Goal: Transaction & Acquisition: Book appointment/travel/reservation

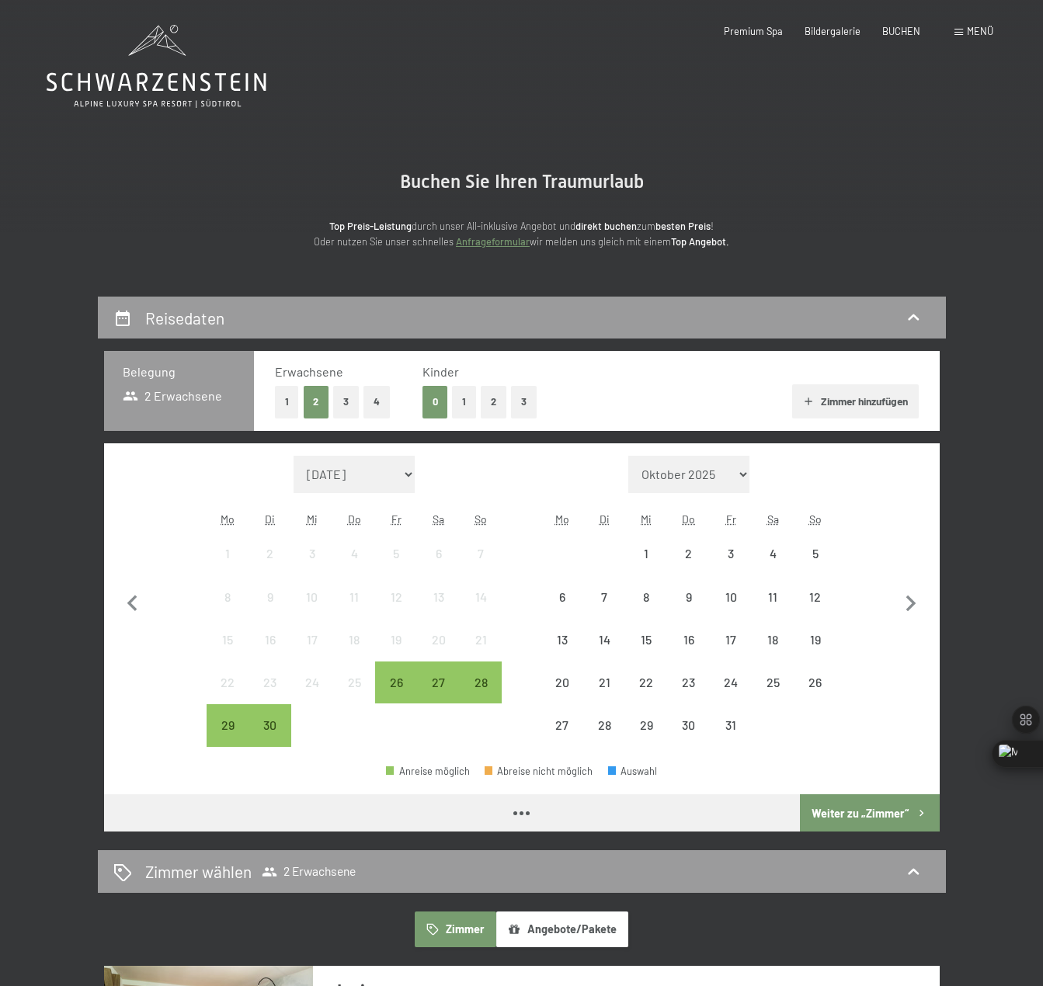
click at [499, 405] on button "2" at bounding box center [494, 402] width 26 height 32
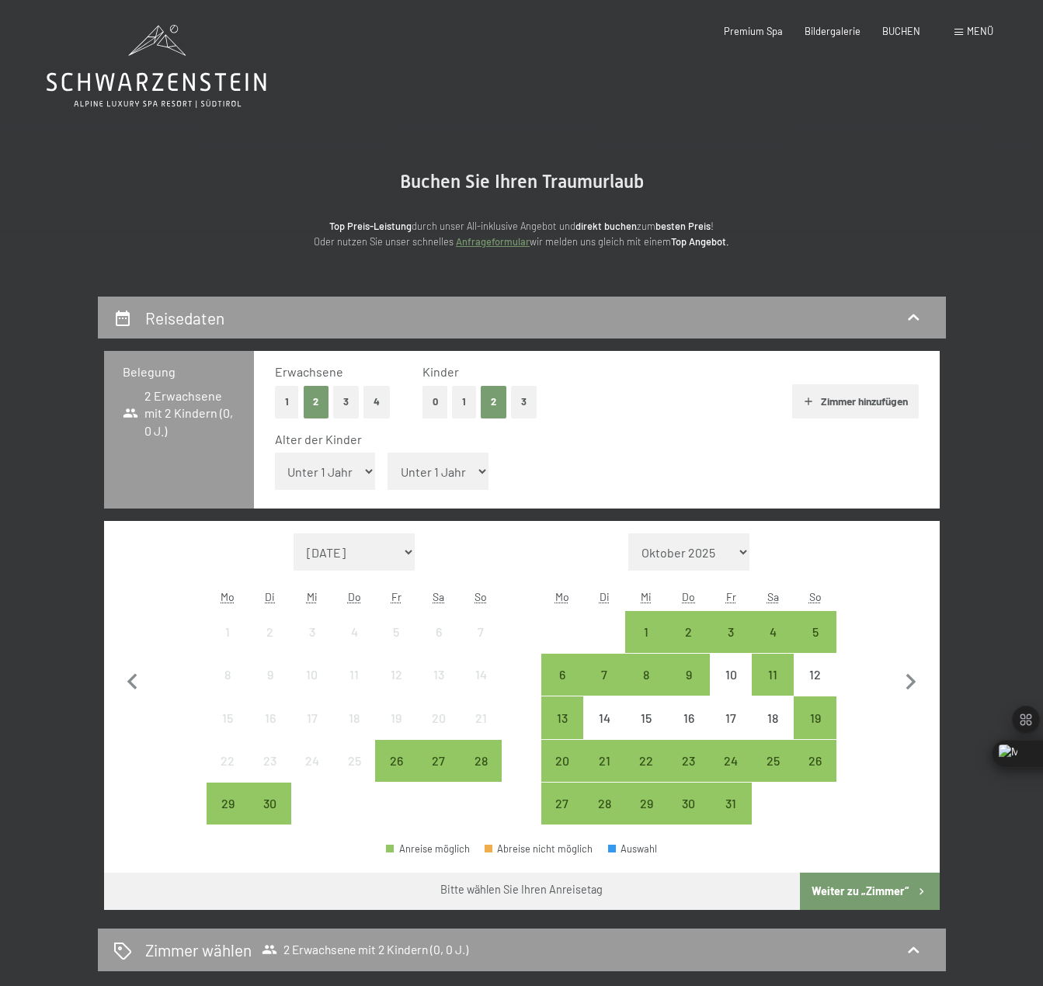
click at [323, 479] on select "Unter 1 Jahr 1 Jahr 2 Jahre 3 Jahre 4 Jahre 5 Jahre 6 Jahre 7 Jahre 8 Jahre 9 J…" at bounding box center [325, 471] width 101 height 37
select select "9"
click at [275, 453] on select "Unter 1 Jahr 1 Jahr 2 Jahre 3 Jahre 4 Jahre 5 Jahre 6 Jahre 7 Jahre 8 Jahre 9 J…" at bounding box center [325, 471] width 101 height 37
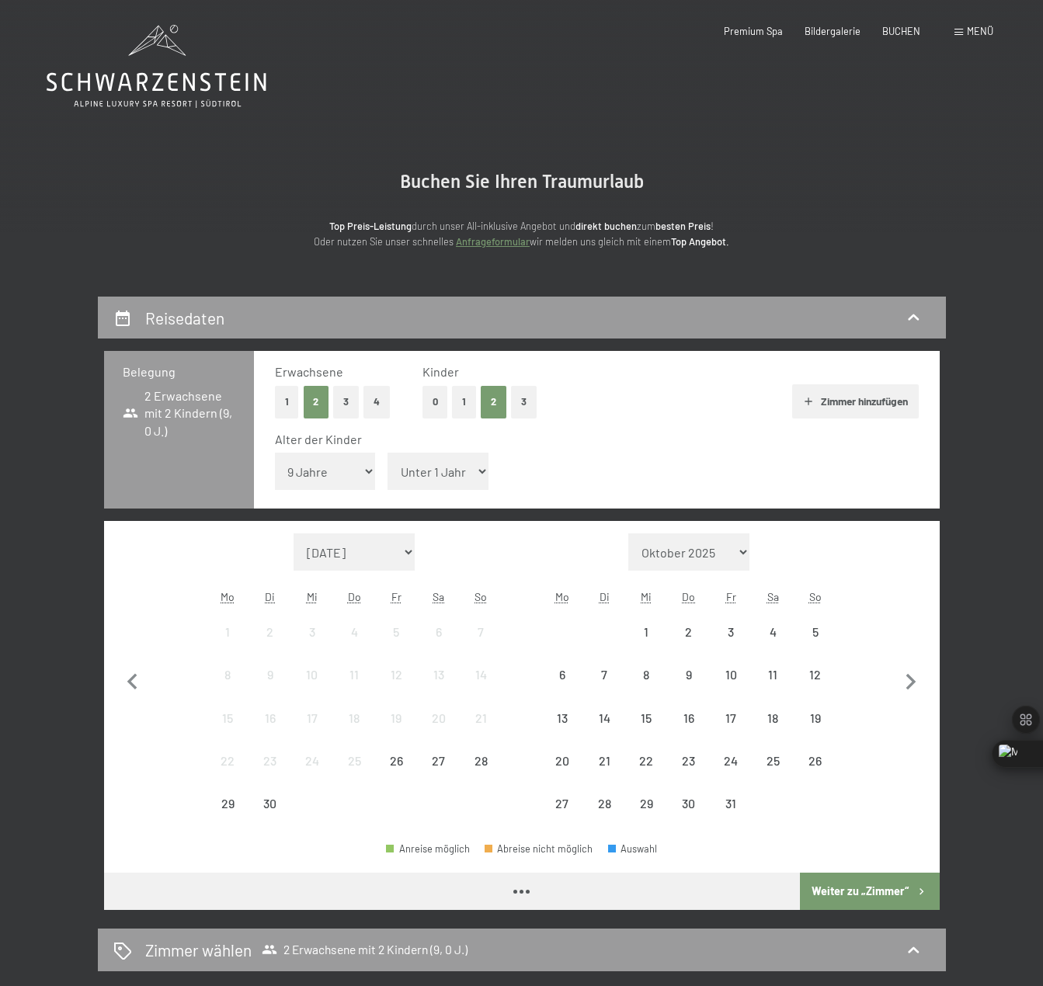
click at [463, 467] on select "Unter 1 Jahr 1 Jahr 2 Jahre 3 Jahre 4 Jahre 5 Jahre 6 Jahre 7 Jahre 8 Jahre 9 J…" at bounding box center [437, 471] width 101 height 37
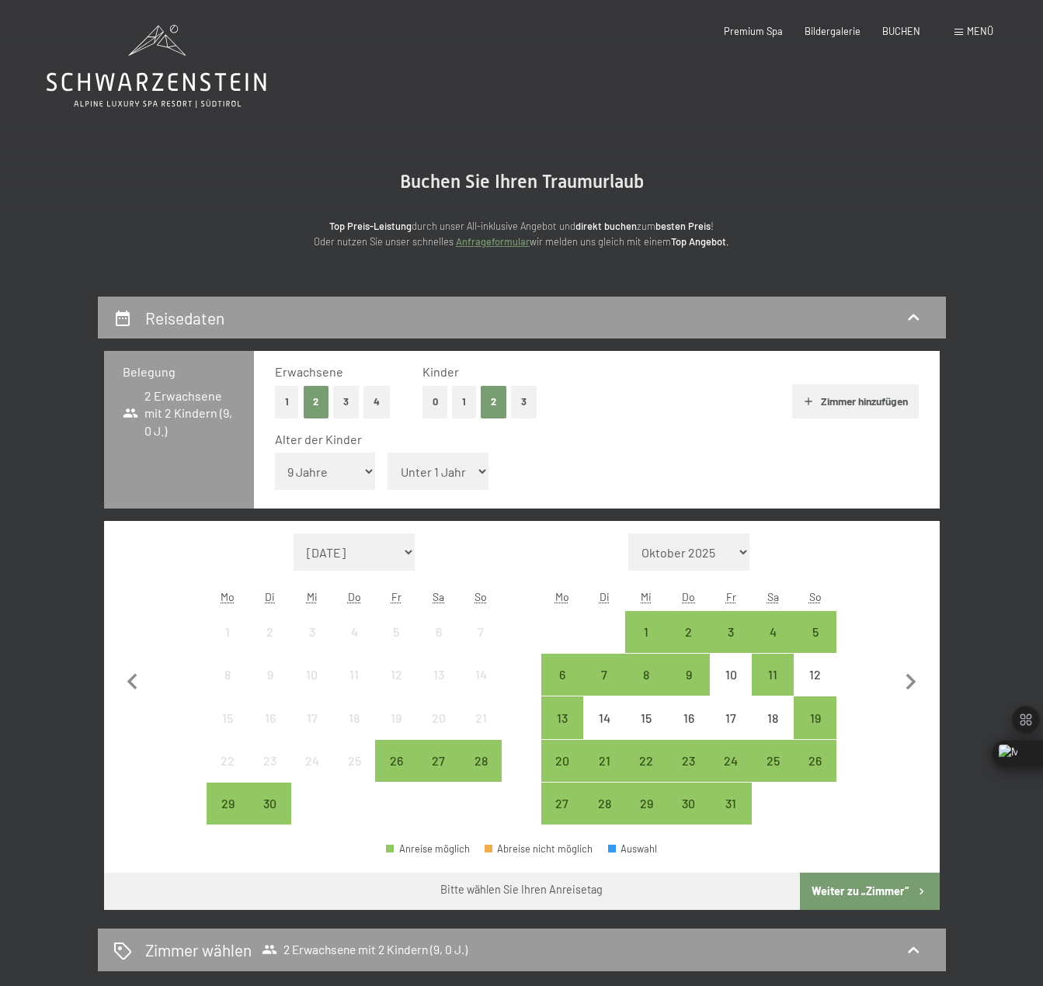
select select "6"
click at [387, 453] on select "Unter 1 Jahr 1 Jahr 2 Jahre 3 Jahre 4 Jahre 5 Jahre 6 Jahre 7 Jahre 8 Jahre 9 J…" at bounding box center [437, 471] width 101 height 37
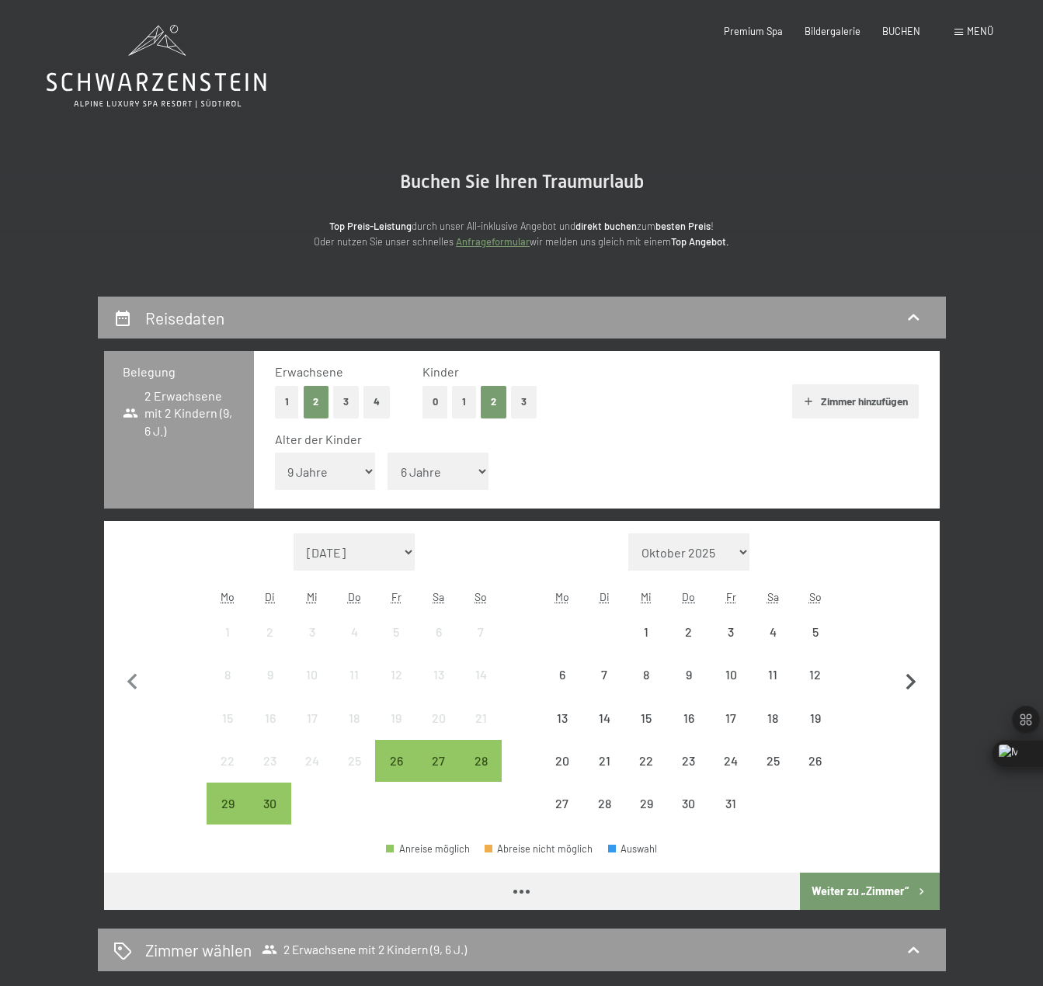
click at [912, 679] on icon "button" at bounding box center [911, 682] width 10 height 16
select select "[DATE]"
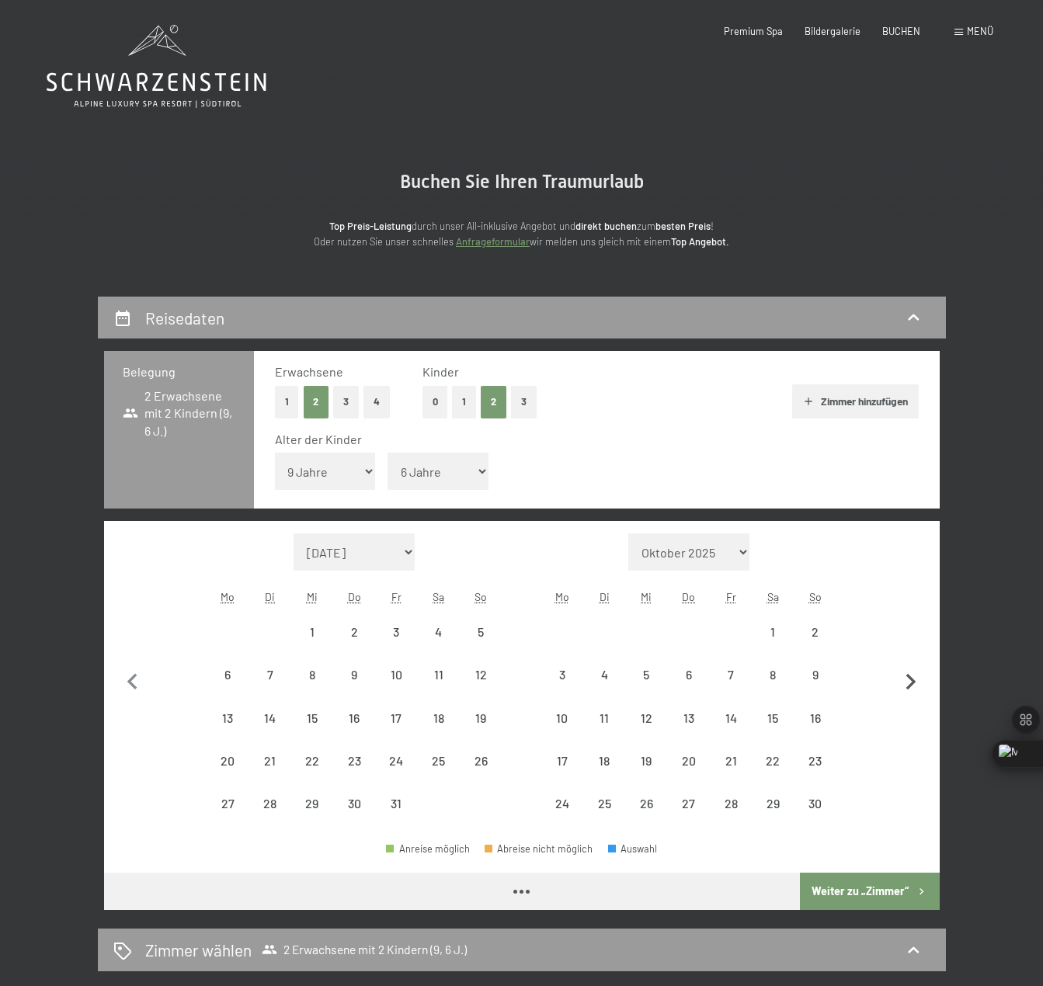
select select "[DATE]"
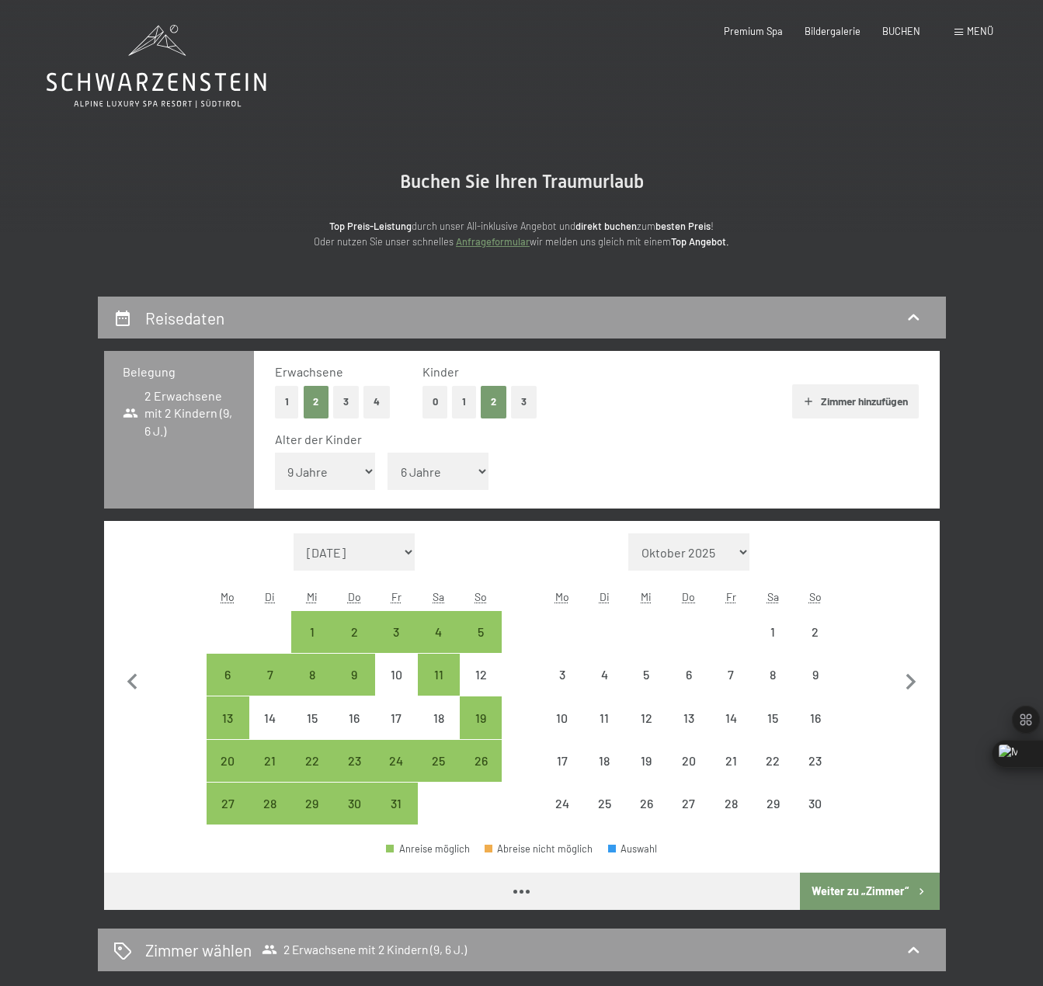
select select "[DATE]"
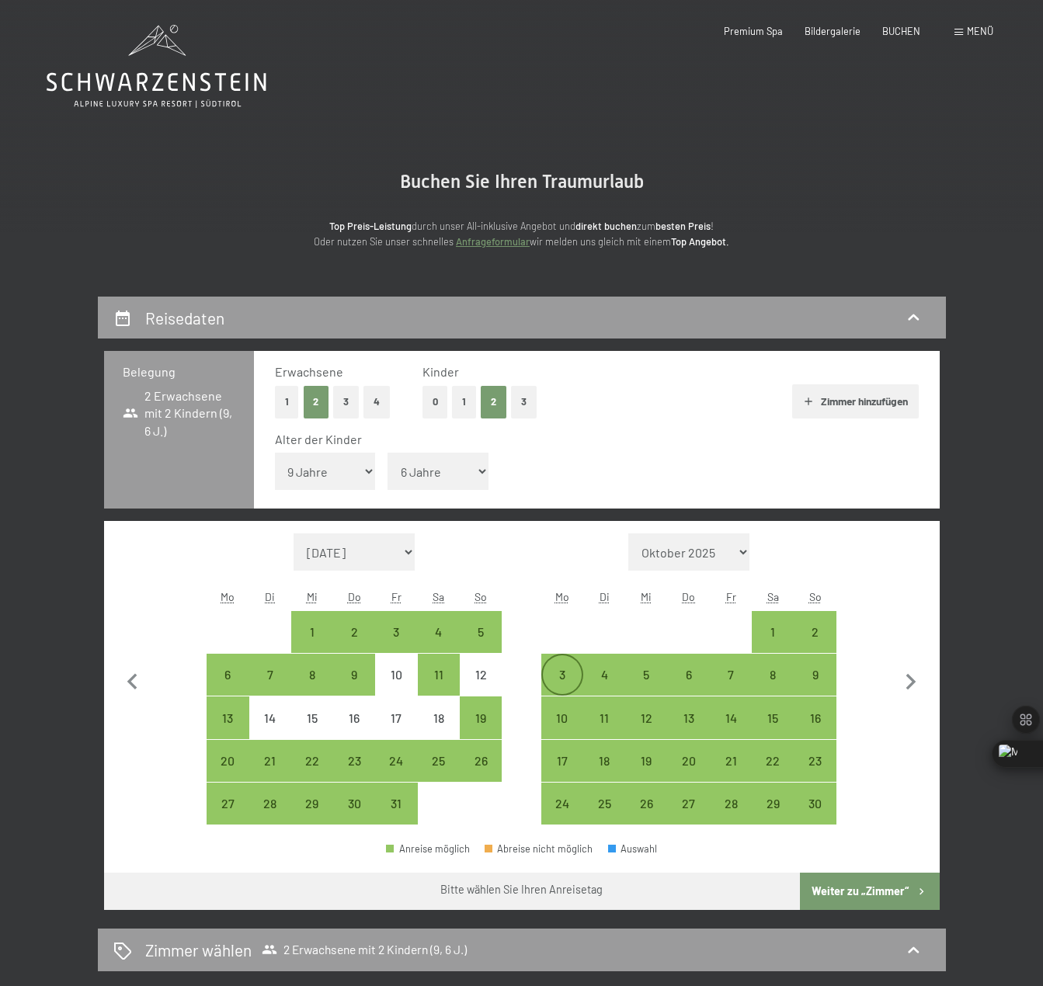
click at [578, 662] on div "3" at bounding box center [562, 675] width 42 height 42
select select "[DATE]"
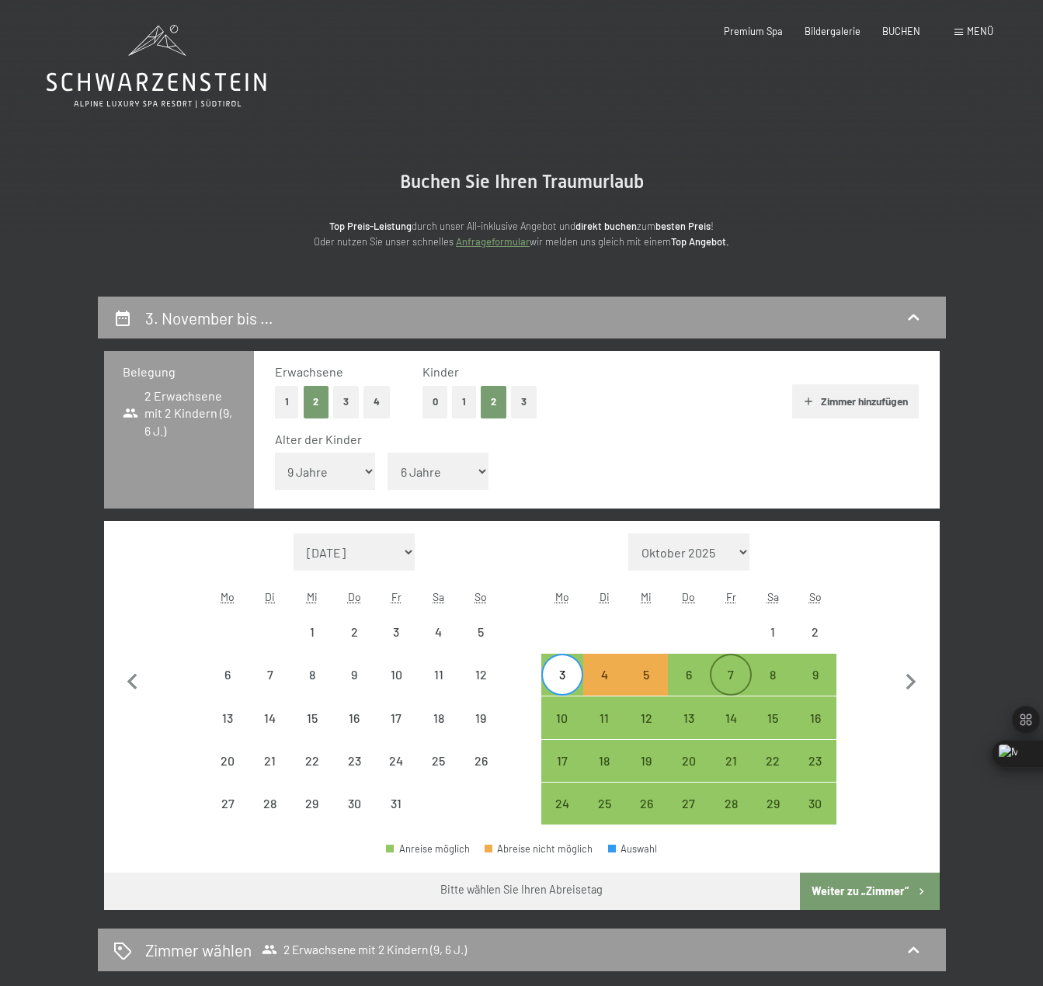
click at [731, 662] on div "7" at bounding box center [730, 674] width 39 height 39
select select "[DATE]"
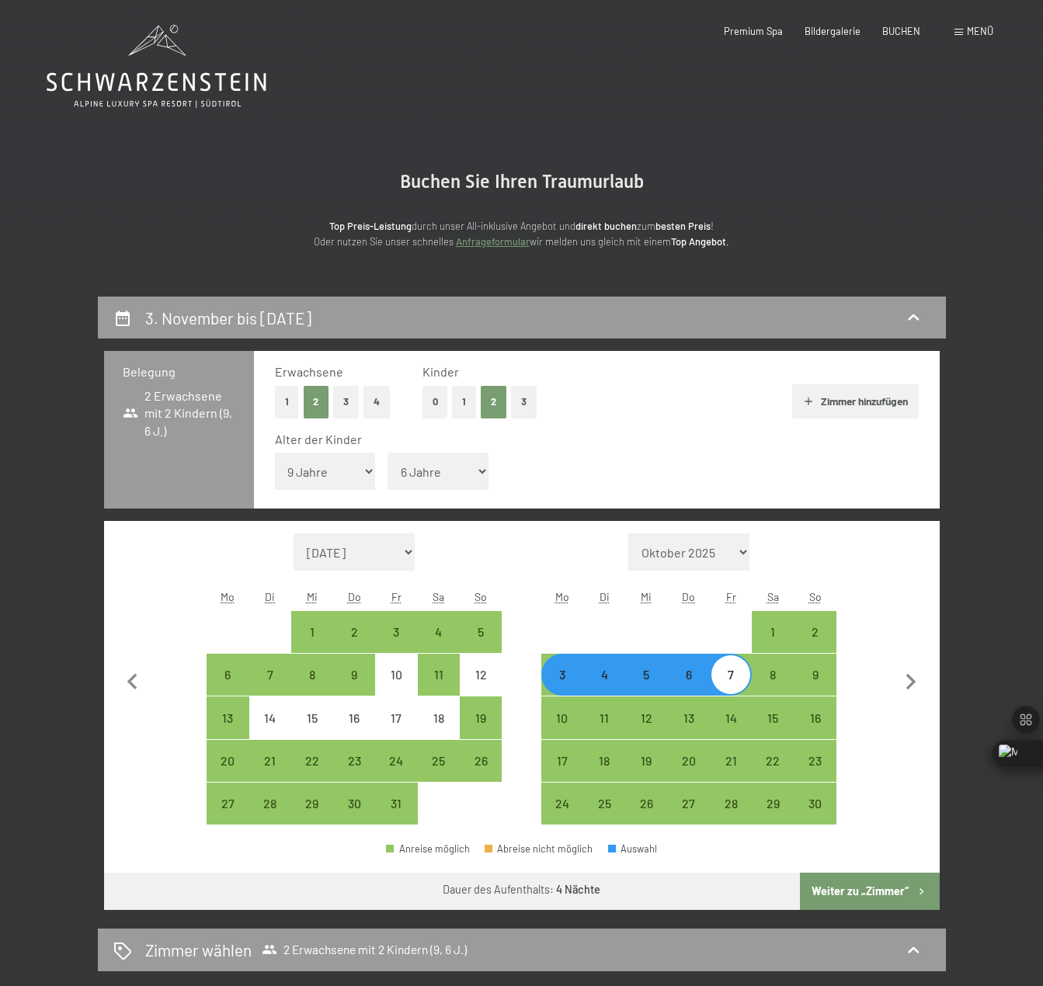
click at [869, 888] on button "Weiter zu „Zimmer“" at bounding box center [869, 891] width 139 height 37
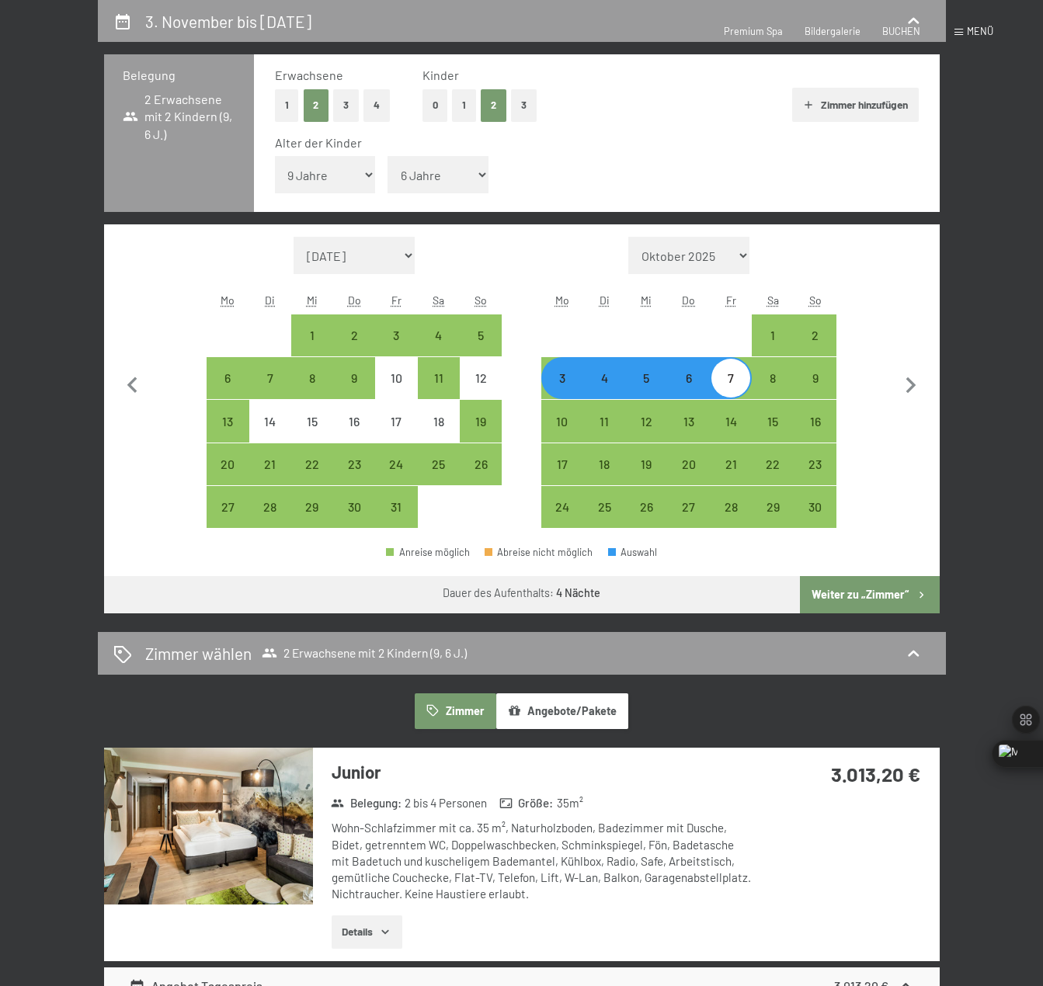
select select "[DATE]"
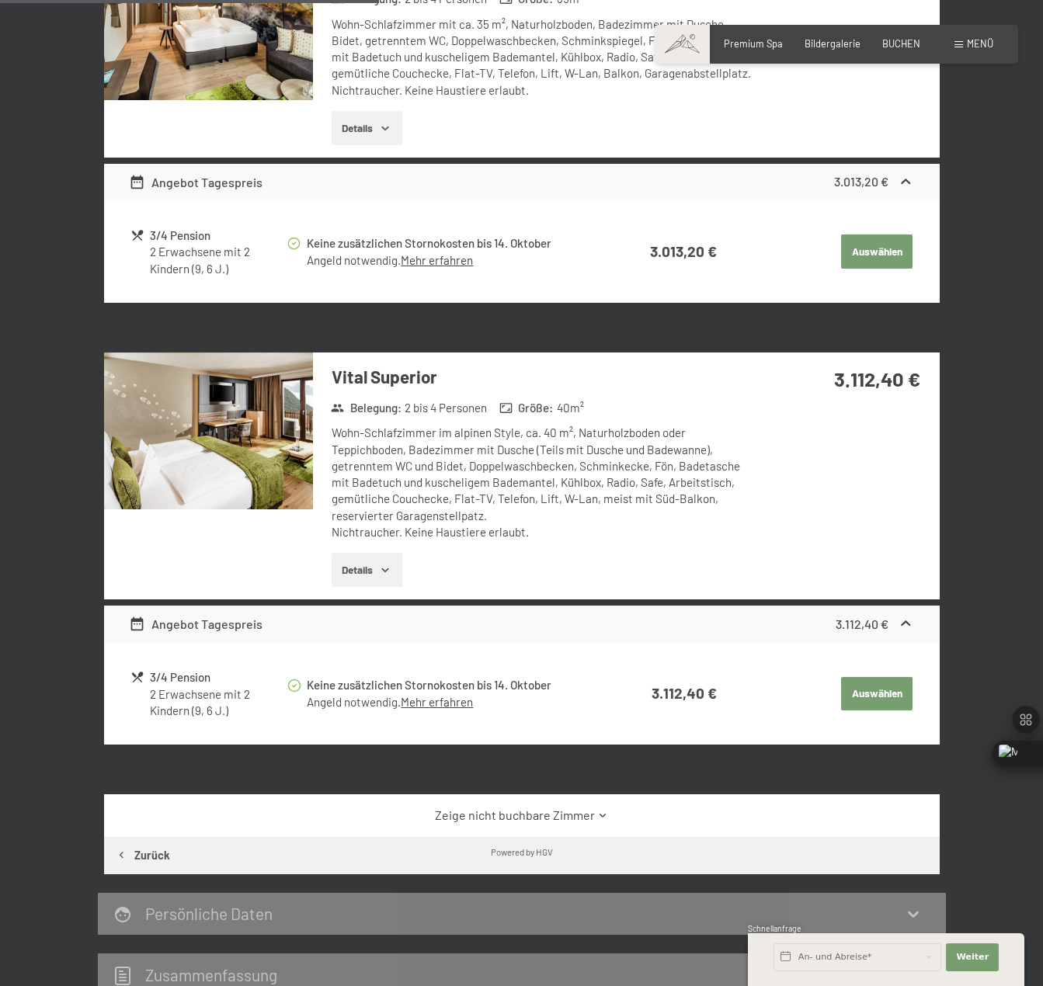
scroll to position [607, 0]
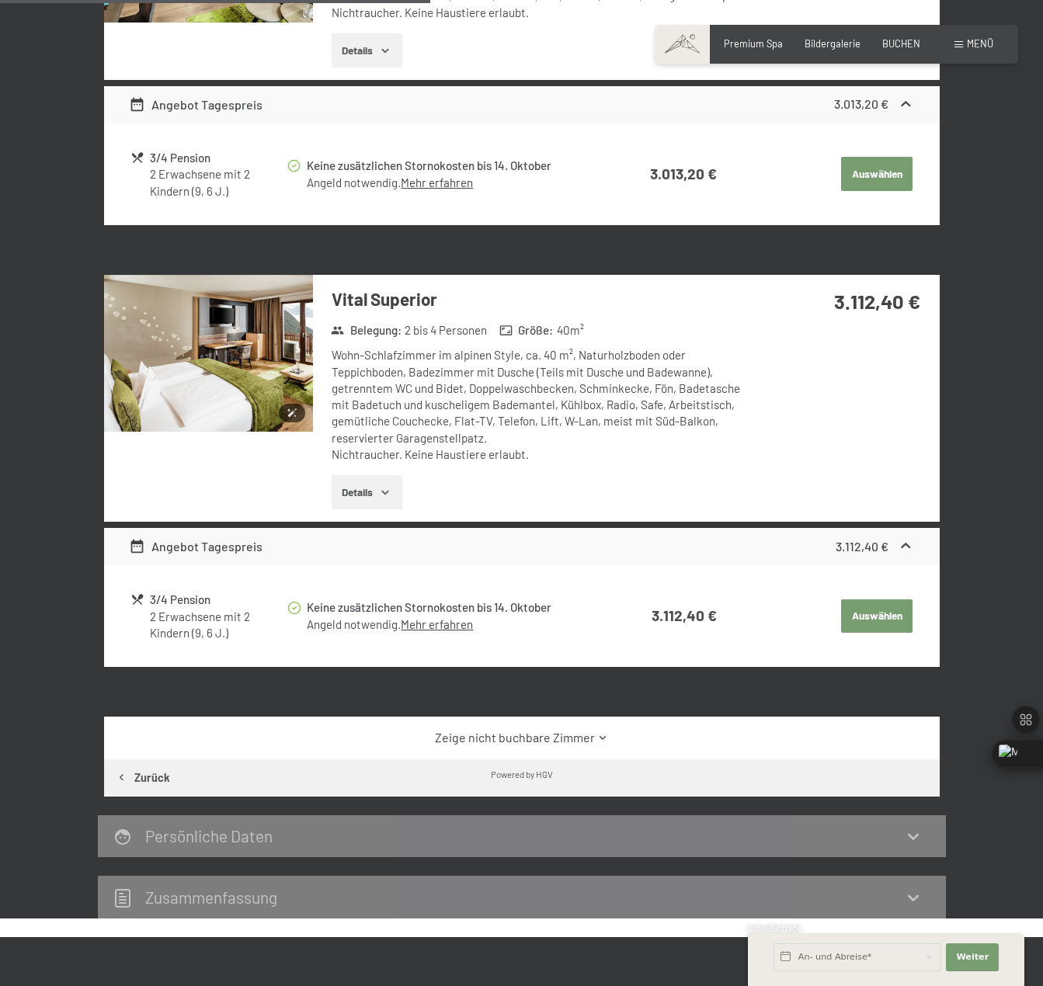
click at [254, 352] on img at bounding box center [208, 353] width 209 height 157
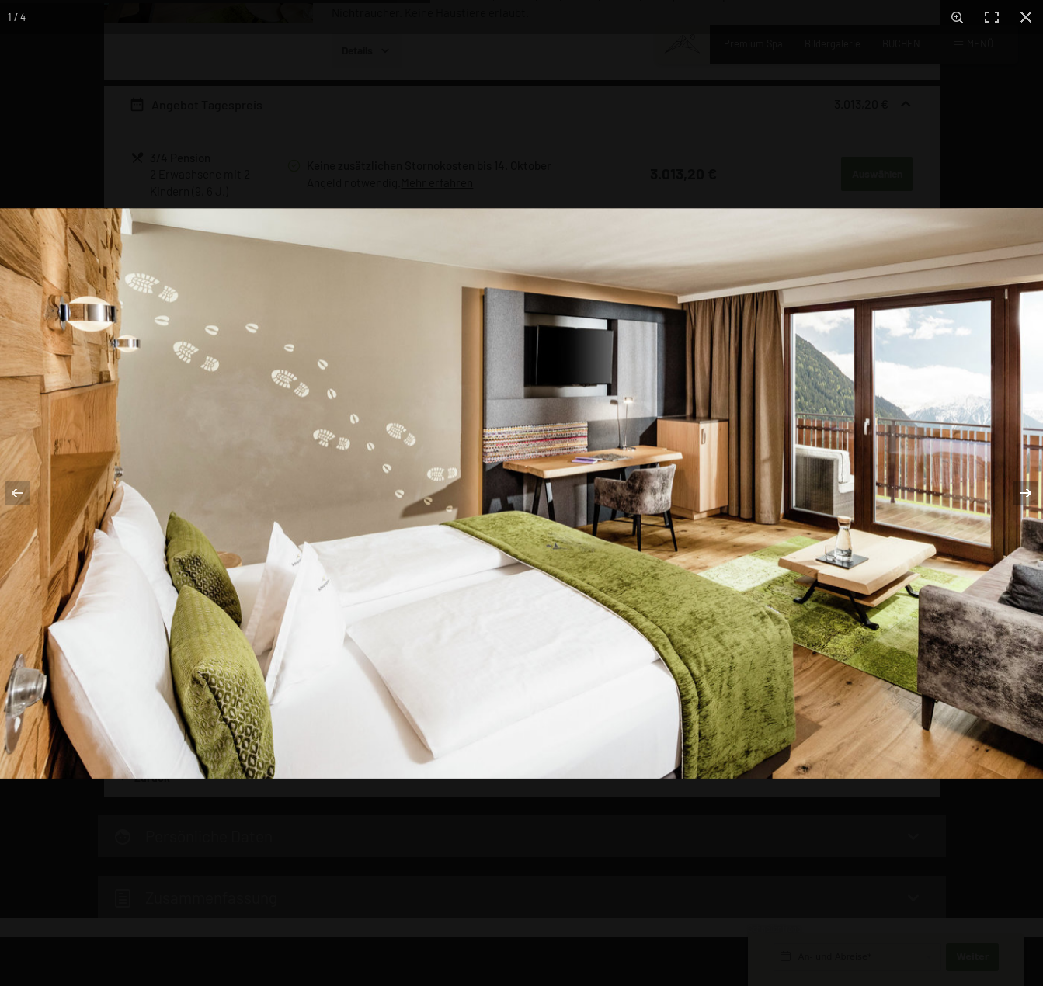
click at [1026, 497] on button "button" at bounding box center [1015, 493] width 54 height 78
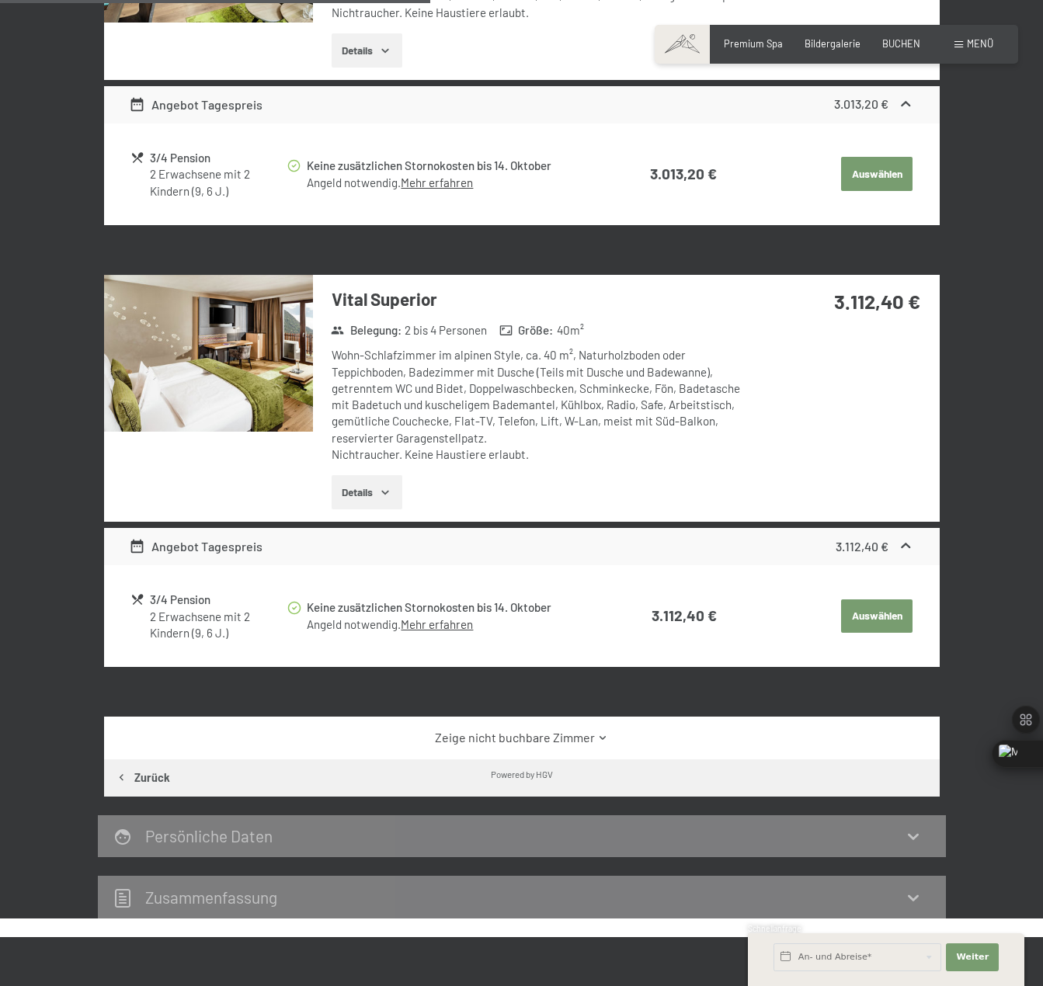
click at [0, 0] on button "button" at bounding box center [0, 0] width 0 height 0
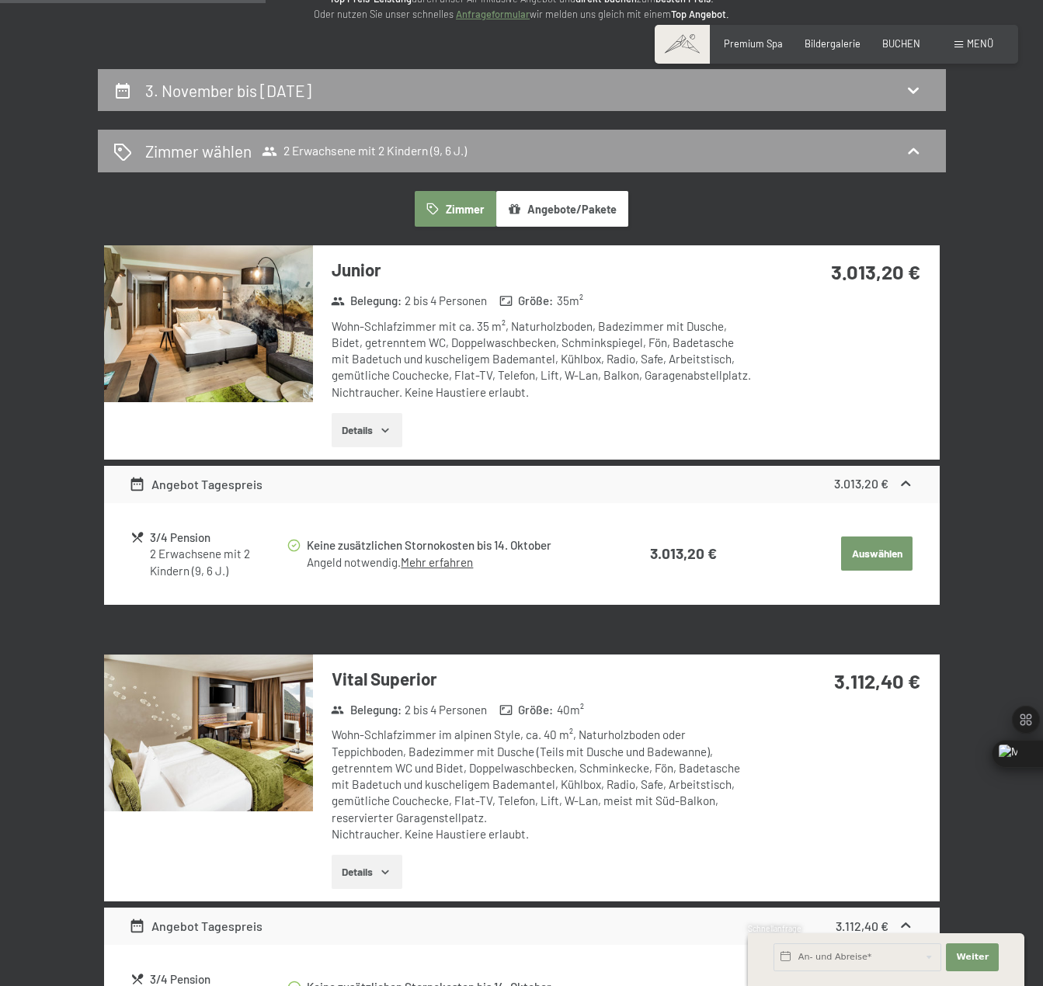
scroll to position [0, 0]
